Goal: Task Accomplishment & Management: Use online tool/utility

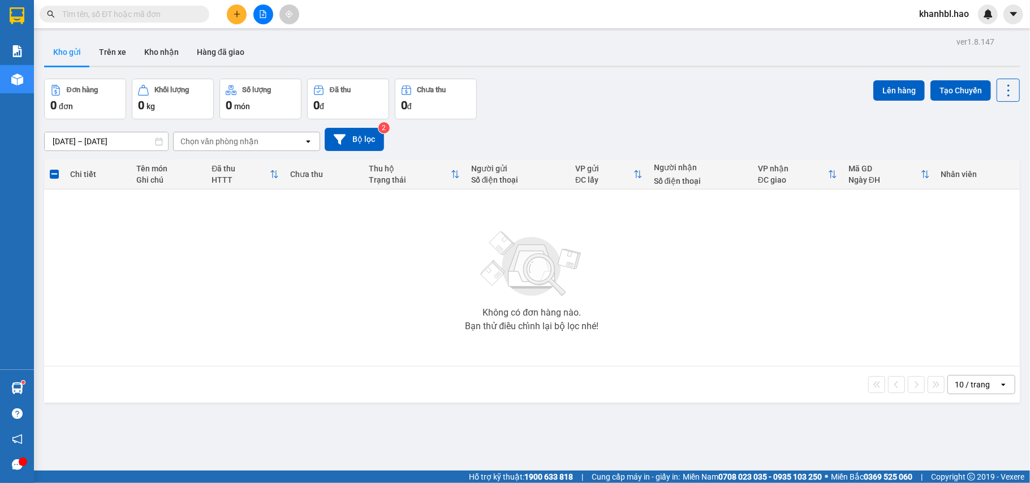
click at [72, 54] on button "Kho gửi" at bounding box center [67, 51] width 46 height 27
click at [72, 51] on button "Kho gửi" at bounding box center [67, 51] width 46 height 27
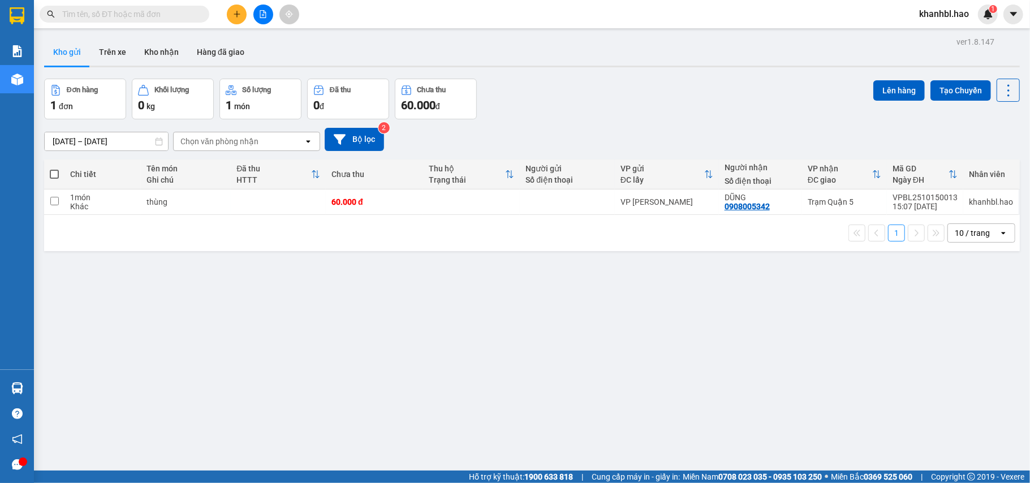
click at [64, 52] on button "Kho gửi" at bounding box center [67, 51] width 46 height 27
click at [927, 206] on icon at bounding box center [931, 202] width 8 height 8
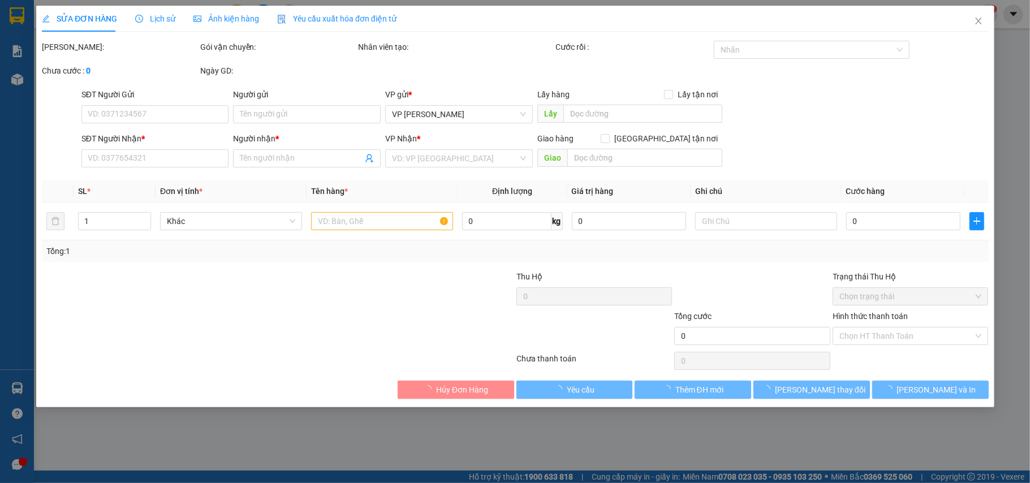
type input "0908005342"
type input "DŨNG"
type input "60.000"
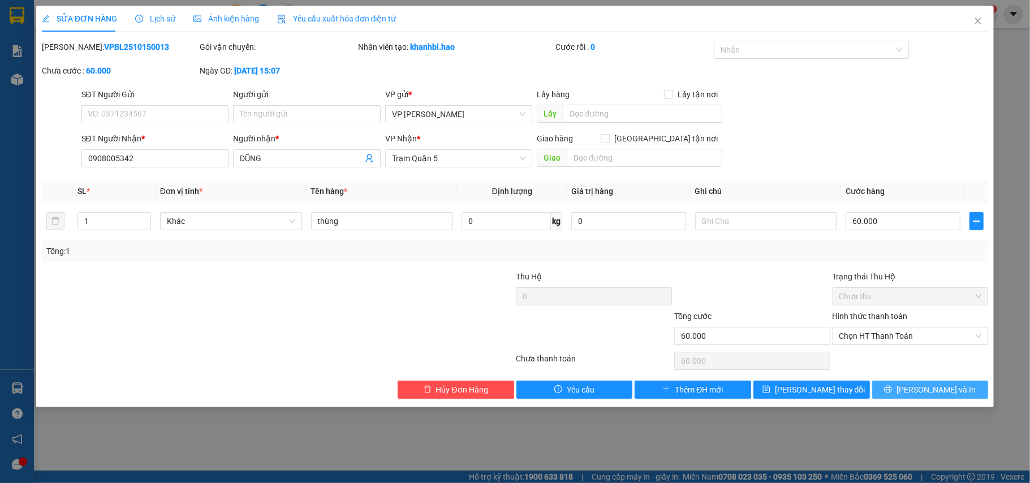
click at [892, 387] on icon "printer" at bounding box center [888, 389] width 8 height 8
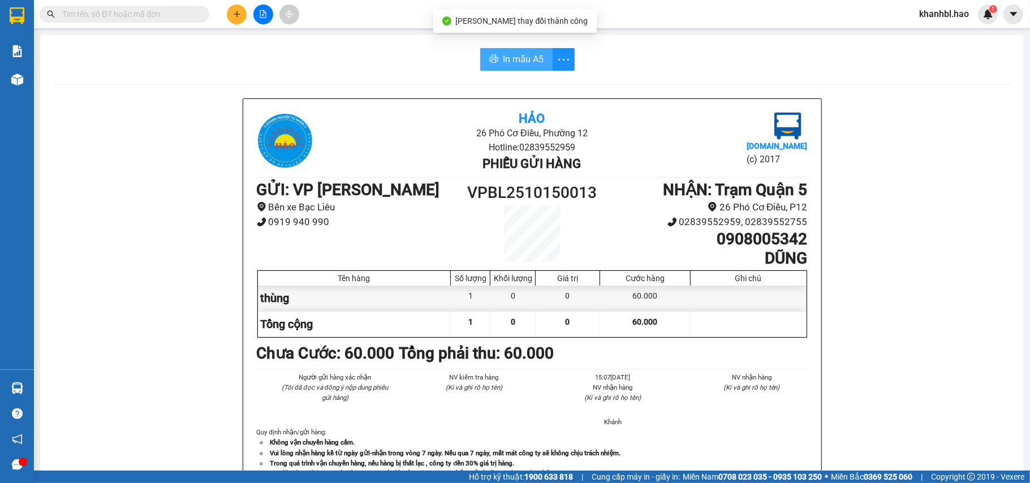
click at [523, 63] on span "In mẫu A5" at bounding box center [523, 59] width 41 height 14
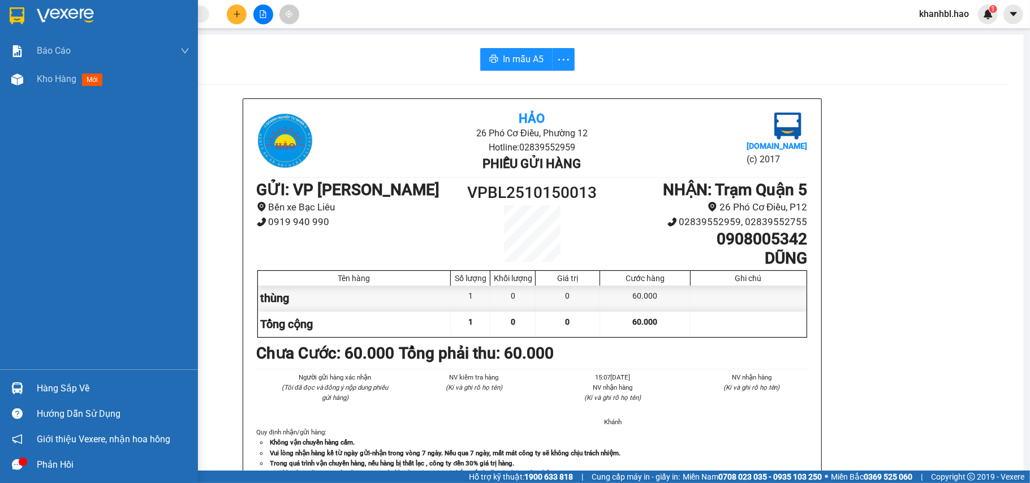
click at [16, 12] on img at bounding box center [17, 15] width 15 height 17
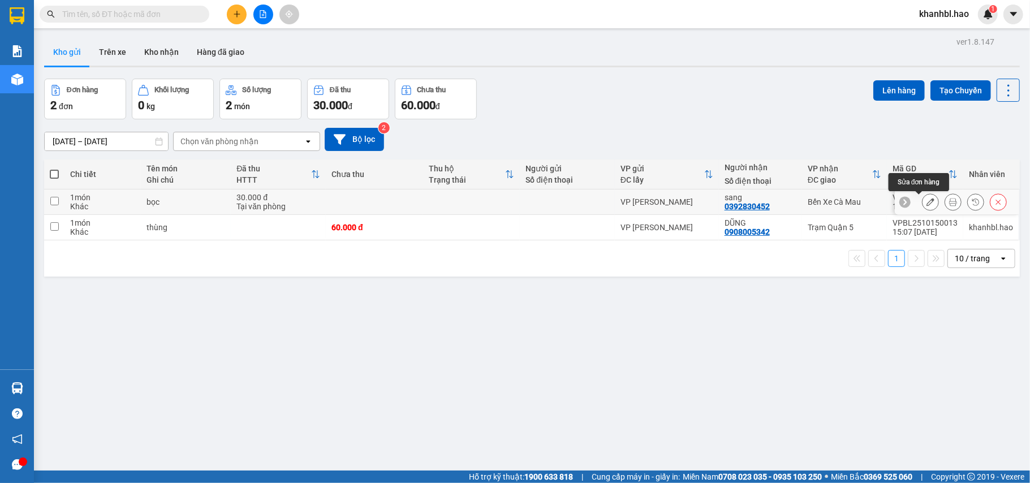
click at [927, 202] on icon at bounding box center [931, 202] width 8 height 8
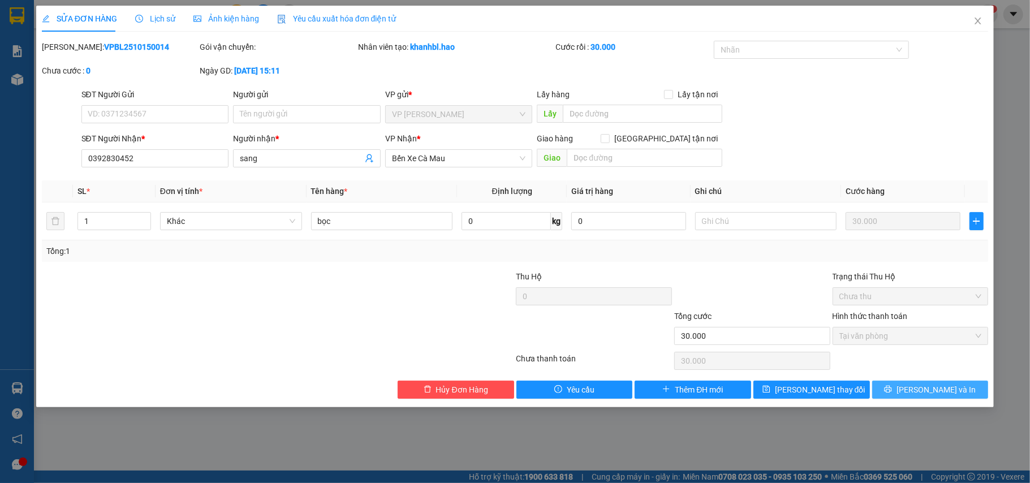
click at [892, 392] on icon "printer" at bounding box center [888, 389] width 8 height 8
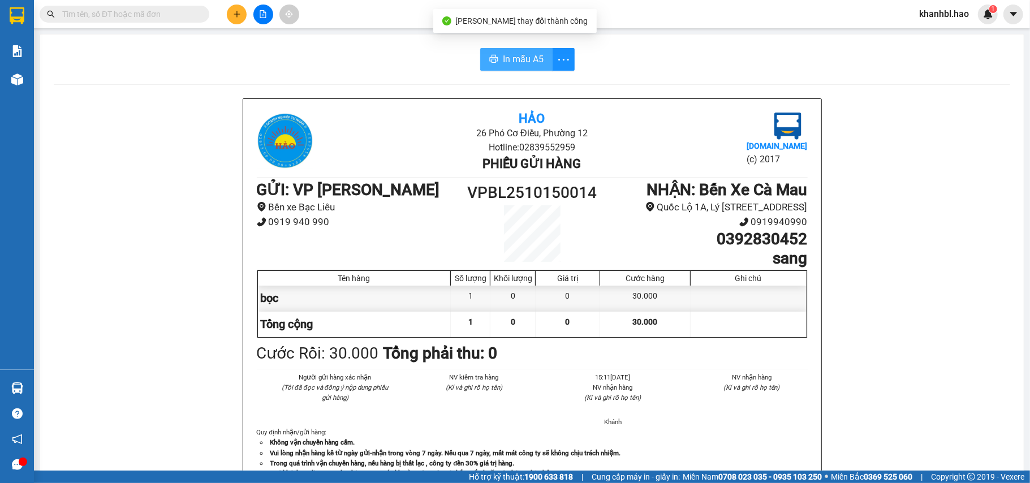
click at [528, 57] on span "In mẫu A5" at bounding box center [523, 59] width 41 height 14
